Goal: Task Accomplishment & Management: Complete application form

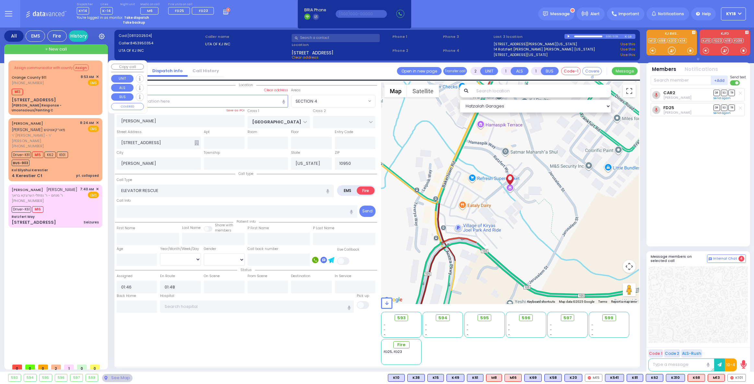
select select "SECTION 4"
select select
click at [57, 86] on div "Assign communicator with county Assign Orange County 911 (845) 469-0911 8:53 AM…" at bounding box center [55, 88] width 91 height 53
type input "6"
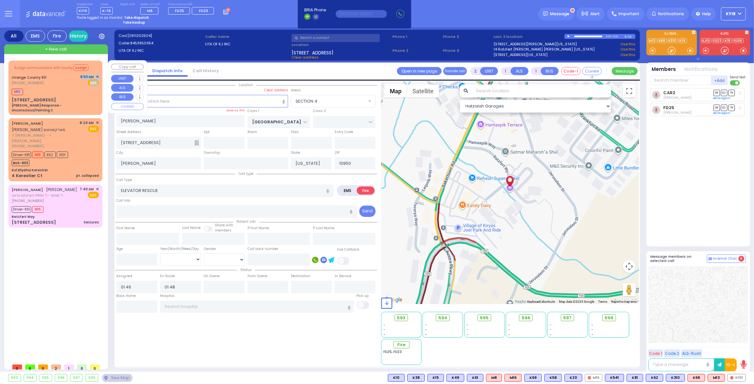
type input "6"
select select
type input "[PERSON_NAME] Response - Unconscious/Fainting C"
radio input "true"
type input "Nature: : Charlie Response - Unconscious/Fainting C Address: : 288 Ridge Rd, 10…"
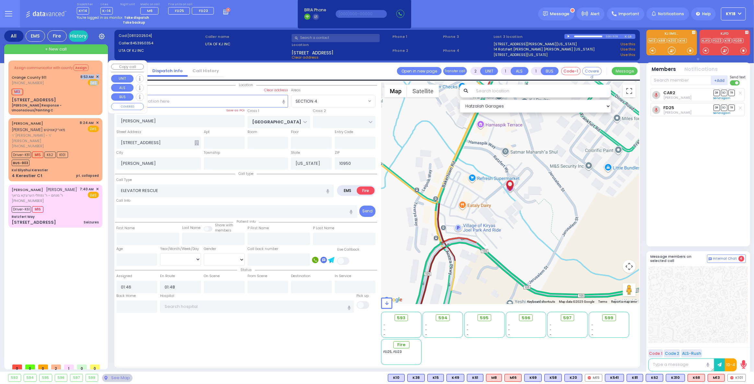
select select
type input "08:55"
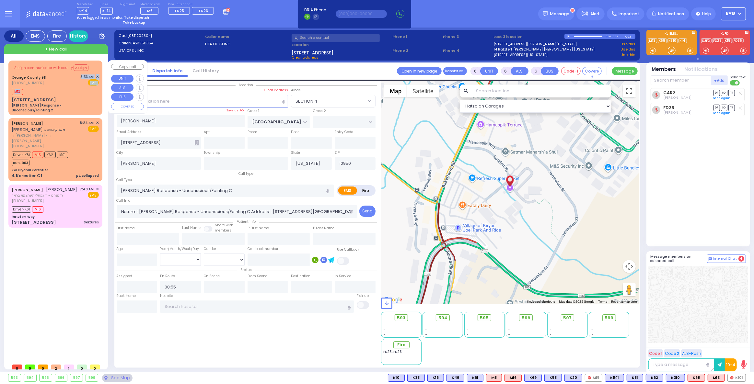
select select "Hatzalah Garages"
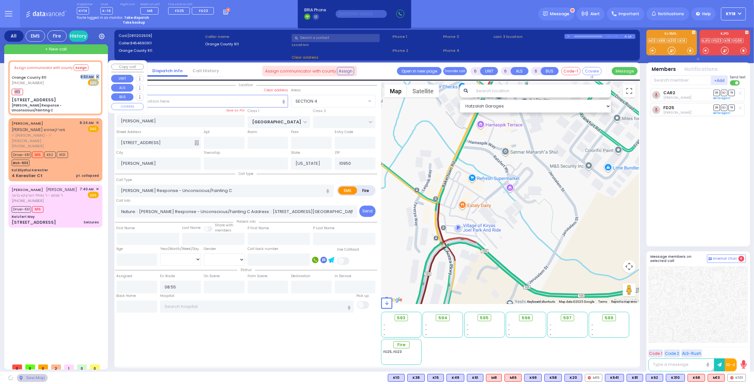
type input "[STREET_ADDRESS]"
type input "Monroe"
type input "10930"
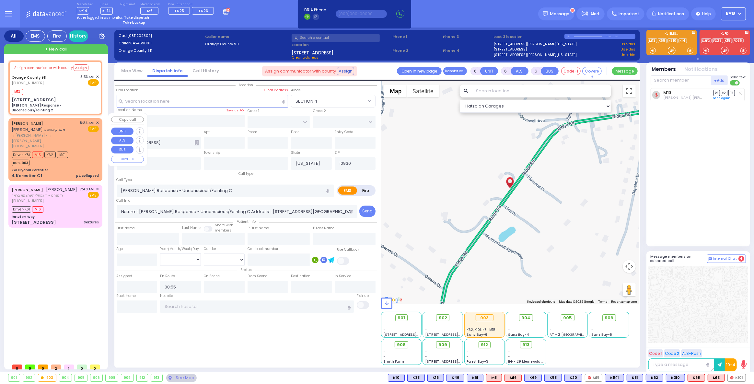
click at [62, 144] on div "[PHONE_NUMBER]" at bounding box center [45, 147] width 66 height 6
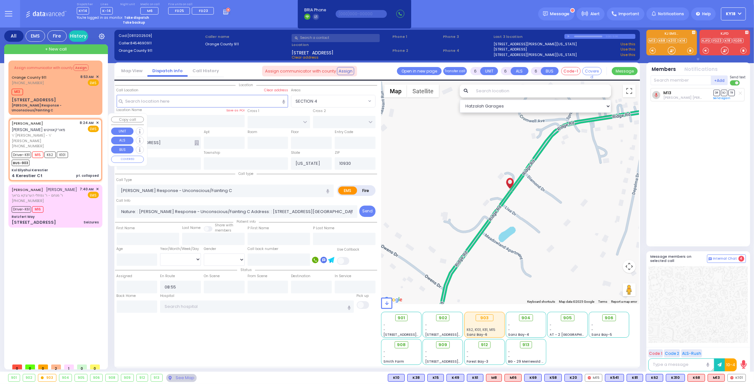
type input "2"
type input "1"
select select
type input "pt. collapsed"
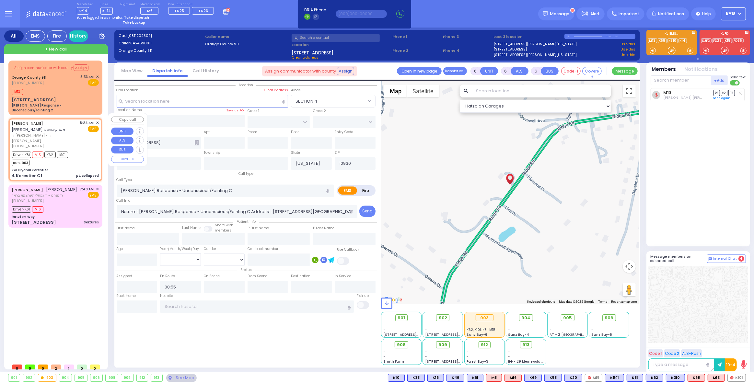
radio input "true"
type input "[PERSON_NAME]"
select select
type input "08:24"
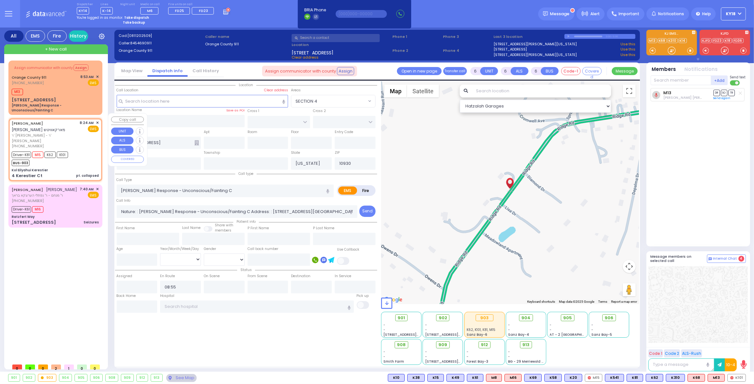
type input "08:26"
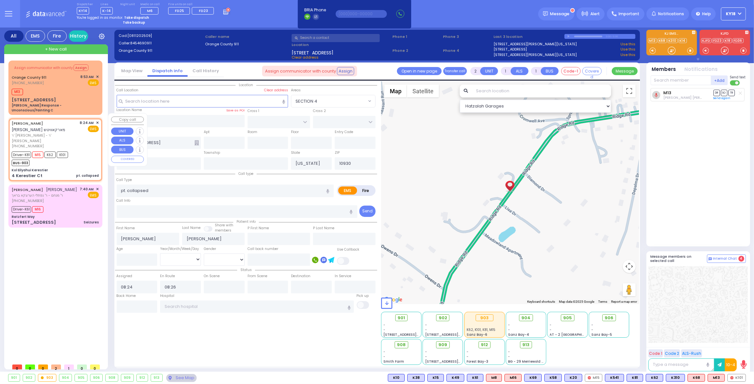
type input "Kol Eilyahui Kerestier"
type input "KAHAN DR"
type input "GETZIL BERGER BLVD"
type input "4 Kerestier Ct"
type input "[PERSON_NAME]"
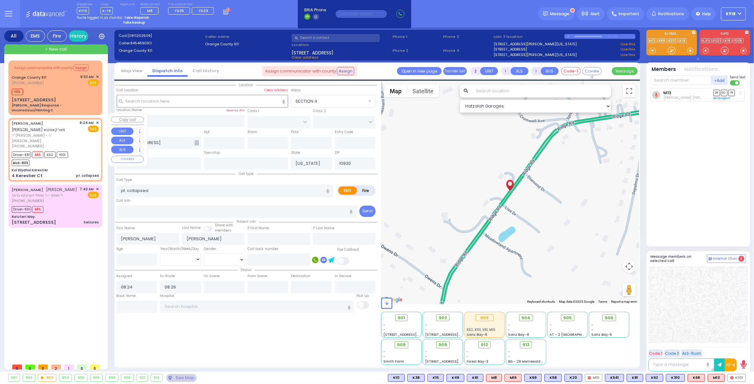
type input "10950"
select select "Hatzalah Garages"
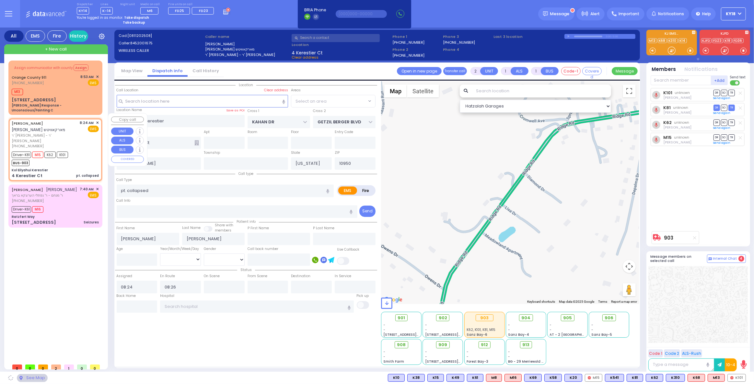
select select "SECTION 4"
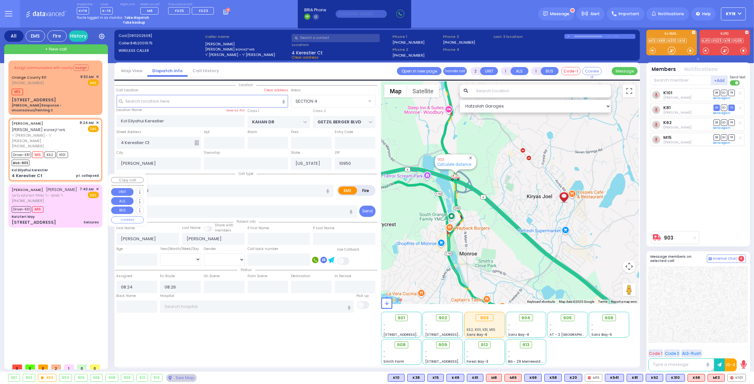
click at [51, 198] on div "[PHONE_NUMBER]" at bounding box center [45, 201] width 66 height 6
type input "6"
select select
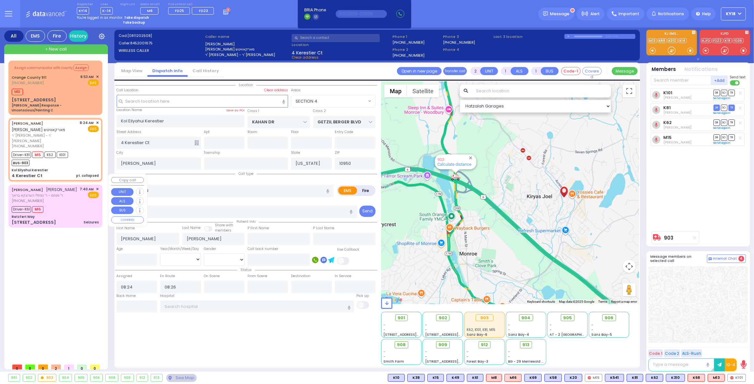
type input "Seizures"
radio input "true"
type input "MOSHE AVRUM"
type input "FISHER"
type input "Faiga"
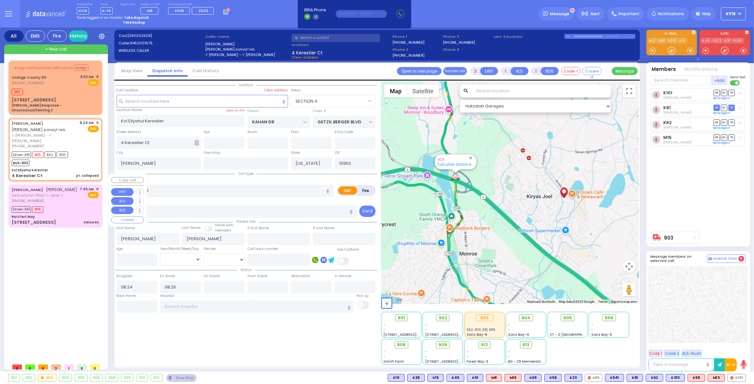
type input "Yeheskel"
type input "29"
select select "Year"
select select "[DEMOGRAPHIC_DATA]"
type input "07:40"
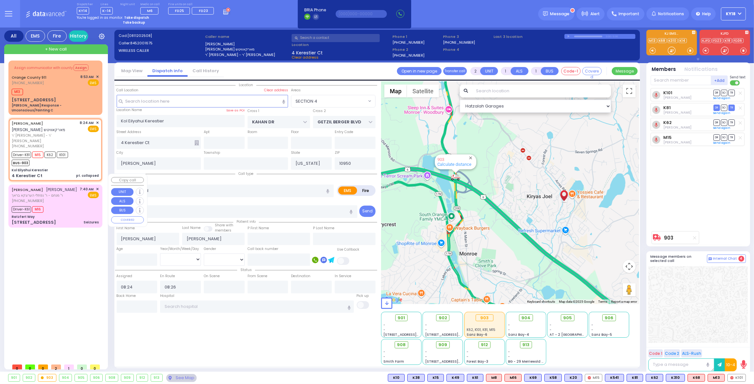
type input "07:42"
type input "07:43"
type input "07:59"
select select "Hatzalah Garages"
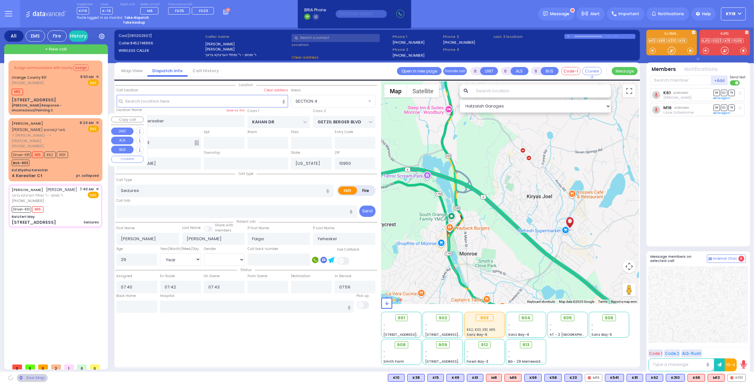
type input "Ratzfert Way"
type input "BAKERTOWN RD"
type input "4 Hamaspik Way"
type input "111"
select select "SECTION 4"
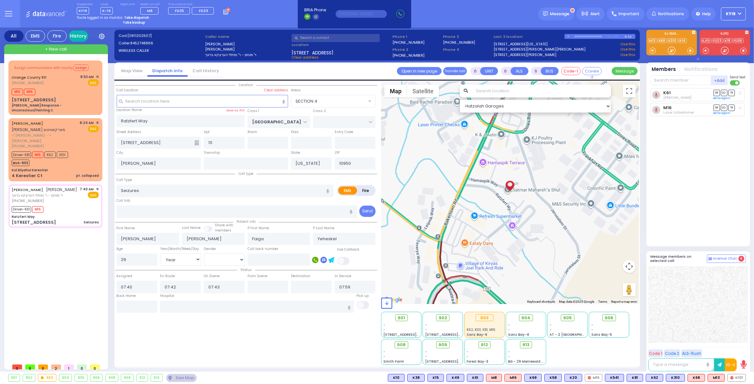
click at [80, 36] on link "History" at bounding box center [78, 35] width 19 height 11
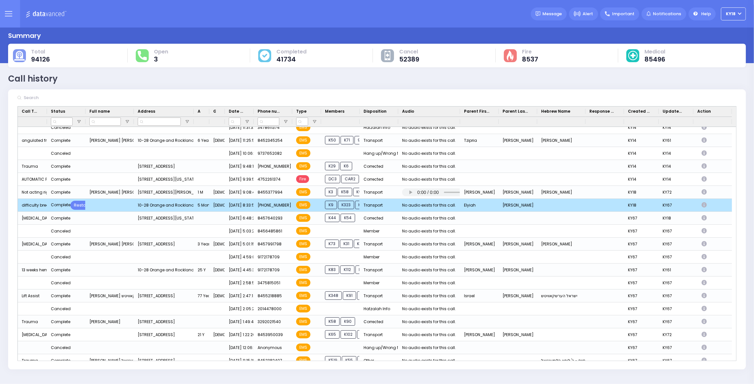
scroll to position [1591, 0]
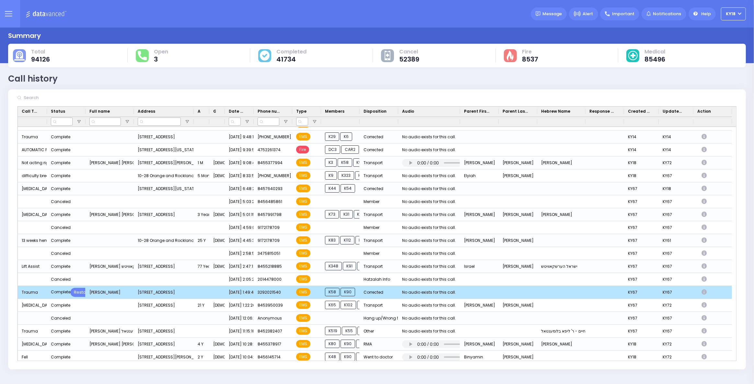
click at [706, 292] on icon "Press SPACE to deselect this row." at bounding box center [705, 293] width 7 height 6
select select
select select "Corrected"
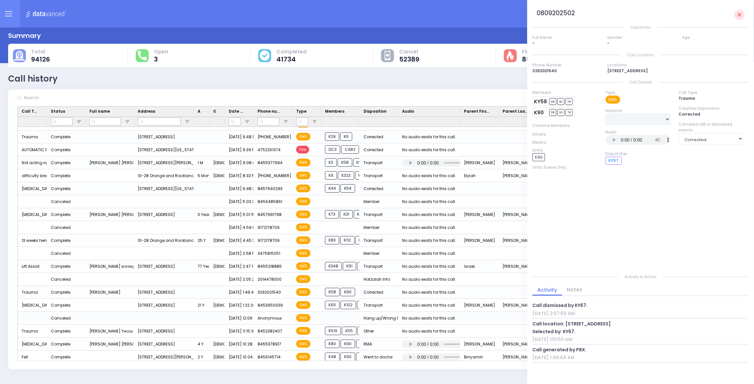
click at [37, 18] on img at bounding box center [47, 14] width 43 height 8
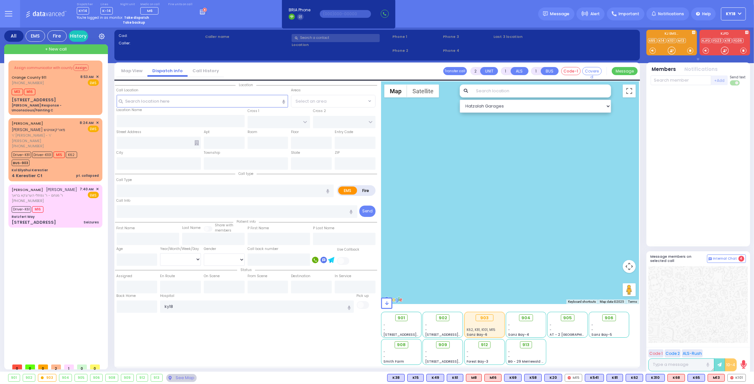
type input "6"
select select
type input "pt. collapsed"
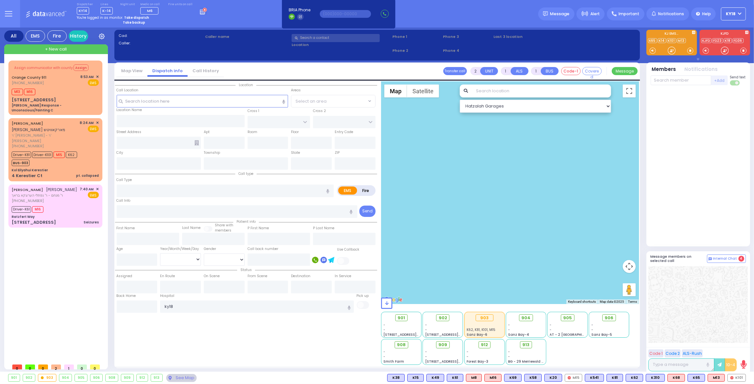
radio input "true"
type input "[PERSON_NAME]"
type input "Unknown"
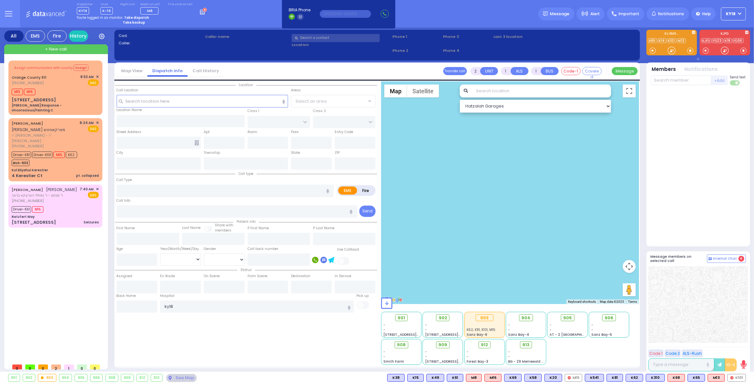
select select "Year"
type input "08:24"
type input "08:26"
type input "08:28"
type input "08:50"
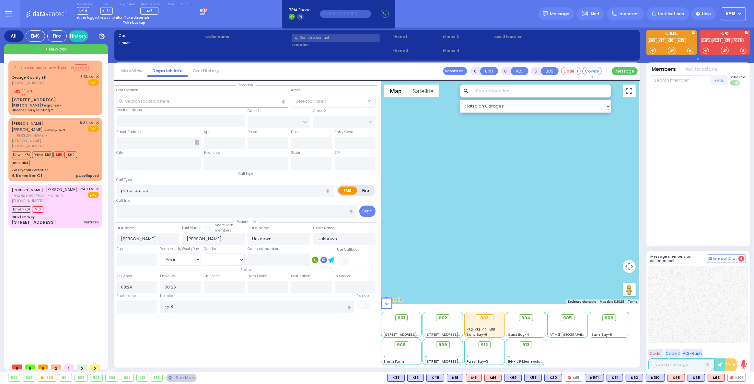
type input "09:15"
type input "09:25"
type input "Kol Eilyahui Kerestier"
type input "KAHAN DR"
type input "GETZIL BERGER BLVD"
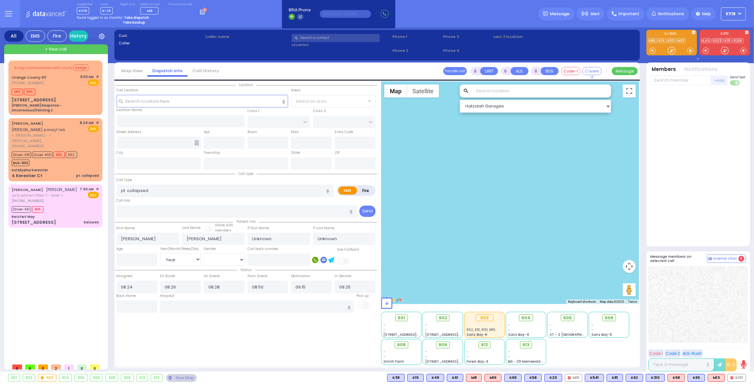
type input "4 Kerestier Ct"
type input "[PERSON_NAME]"
type input "[US_STATE]"
type input "10950"
select select "SECTION 4"
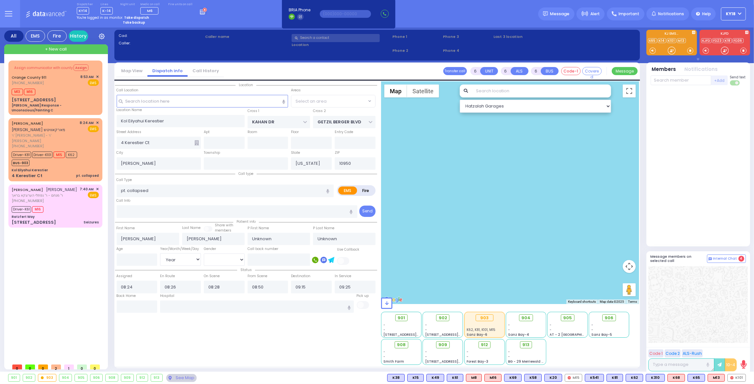
select select "Hatzalah Garages"
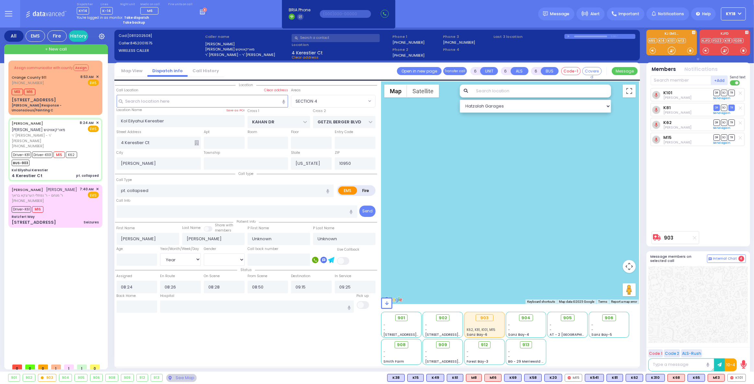
select select
radio input "true"
type input "[PERSON_NAME]"
select select "Year"
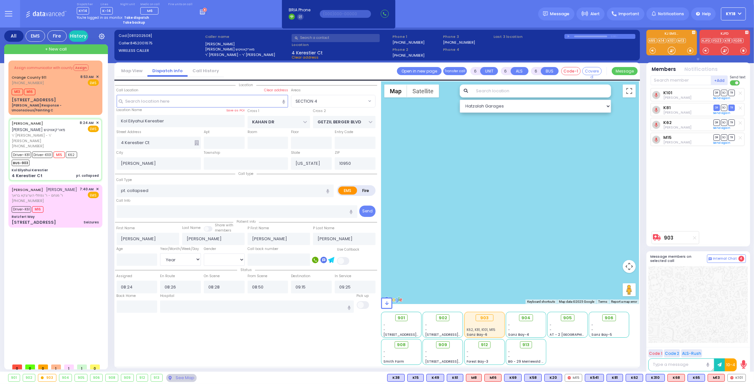
select select "SECTION 4"
select select "Hatzalah Garages"
select select
radio input "true"
type input "22"
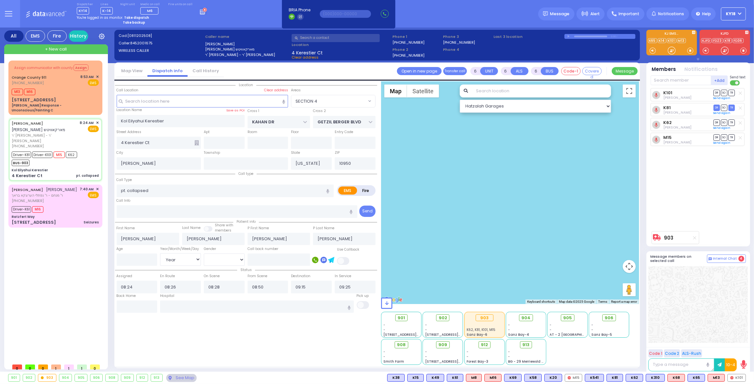
select select "Year"
select select "[DEMOGRAPHIC_DATA]"
select select "SECTION 4"
select select "Hatzalah Garages"
select select
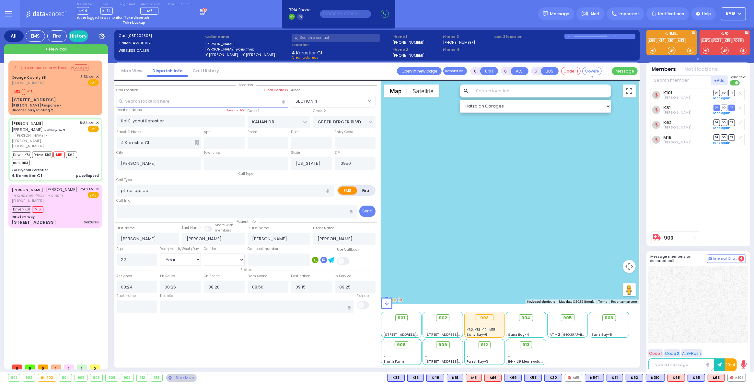
radio input "true"
select select "Year"
select select "[DEMOGRAPHIC_DATA]"
radio input "true"
select select "Year"
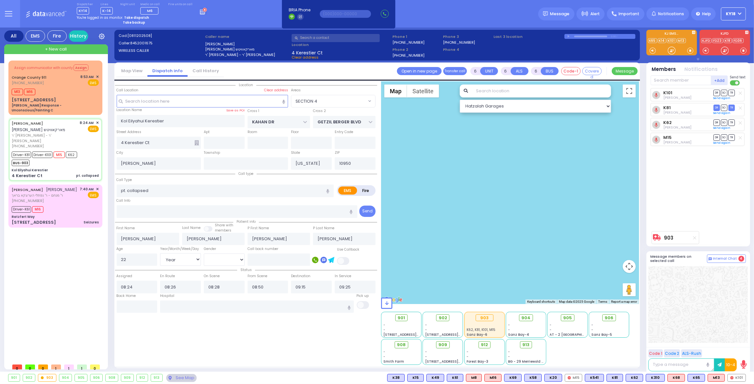
select select "[DEMOGRAPHIC_DATA]"
select select "SECTION 4"
select select "Hatzalah Garages"
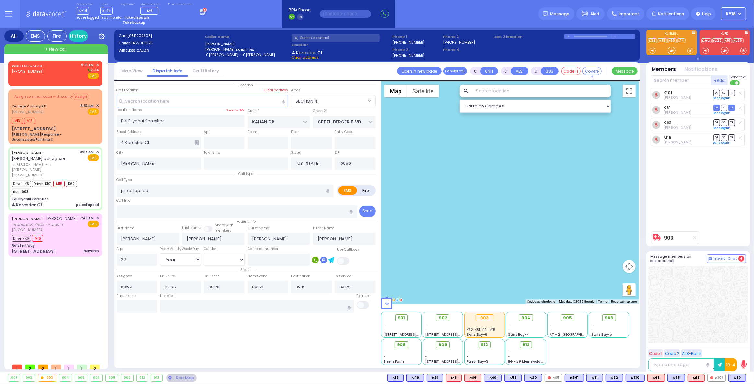
select select
radio input "true"
select select "Year"
select select "[DEMOGRAPHIC_DATA]"
select select "SECTION 4"
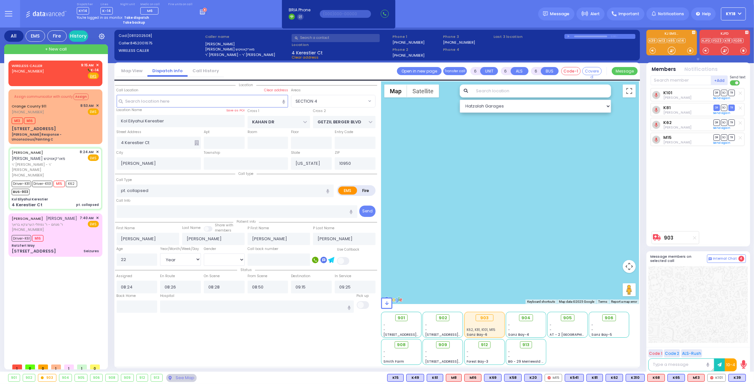
select select "Hatzalah Garages"
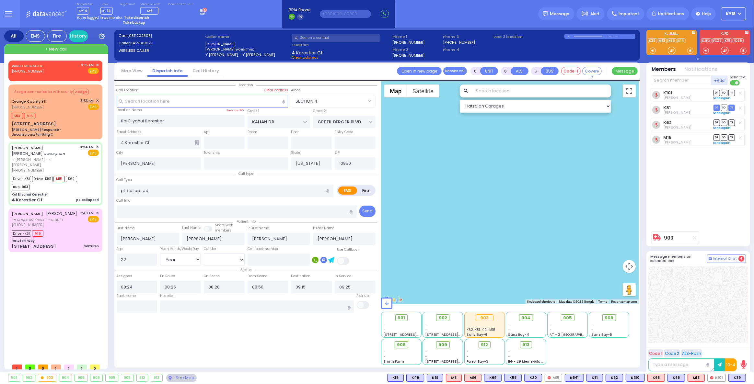
select select
radio input "true"
select select "Year"
select select "[DEMOGRAPHIC_DATA]"
select select
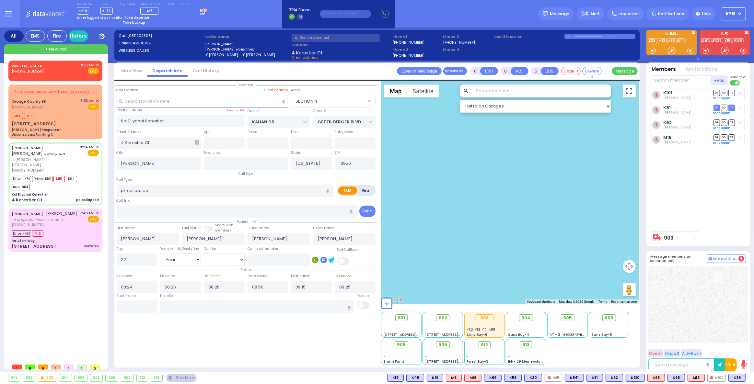
radio input "true"
select select "Year"
select select "[DEMOGRAPHIC_DATA]"
radio input "true"
select select "Year"
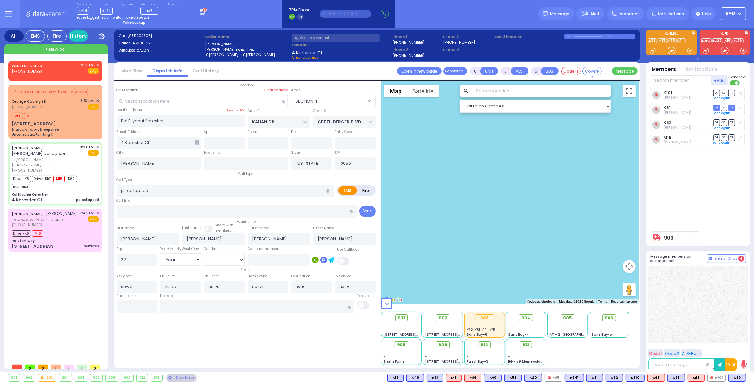
select select "[DEMOGRAPHIC_DATA]"
select select "SECTION 4"
select select "Hatzalah Garages"
select select
radio input "true"
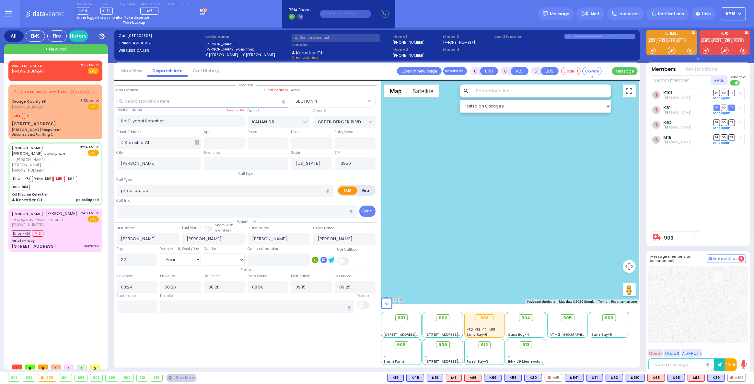
select select "Year"
select select "[DEMOGRAPHIC_DATA]"
select select "SECTION 4"
select select "Hatzalah Garages"
select select
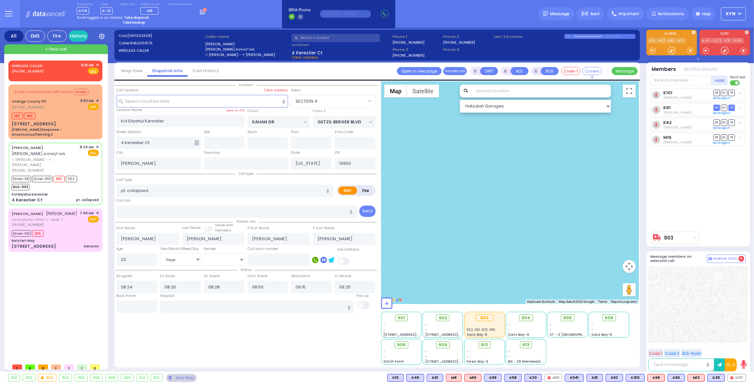
radio input "true"
select select "Year"
select select "[DEMOGRAPHIC_DATA]"
select select "SECTION 4"
select select "Hatzalah Garages"
